Goal: Navigation & Orientation: Find specific page/section

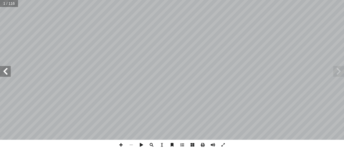
click at [2, 73] on span at bounding box center [5, 71] width 11 height 11
click at [3, 73] on span at bounding box center [5, 71] width 11 height 11
click at [2, 73] on span at bounding box center [5, 71] width 11 height 11
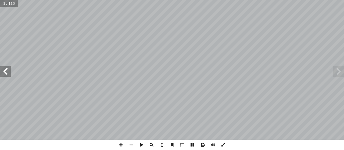
click at [2, 73] on span at bounding box center [5, 71] width 11 height 11
click at [2, 74] on span at bounding box center [5, 71] width 11 height 11
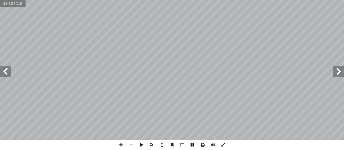
click at [0, 73] on span at bounding box center [5, 71] width 11 height 11
click at [2, 74] on span at bounding box center [5, 71] width 11 height 11
click at [6, 73] on span at bounding box center [5, 71] width 11 height 11
click at [5, 71] on span at bounding box center [5, 71] width 11 height 11
